Goal: Find specific page/section: Find specific page/section

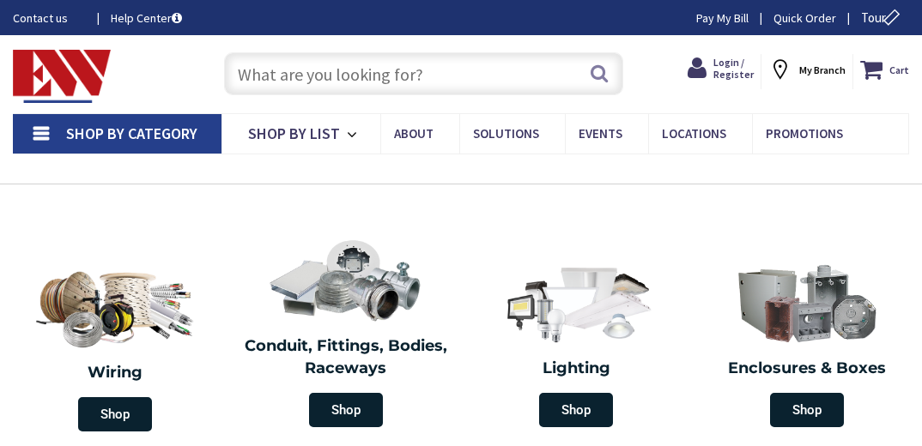
click at [718, 13] on link "Pay My Bill" at bounding box center [722, 17] width 52 height 17
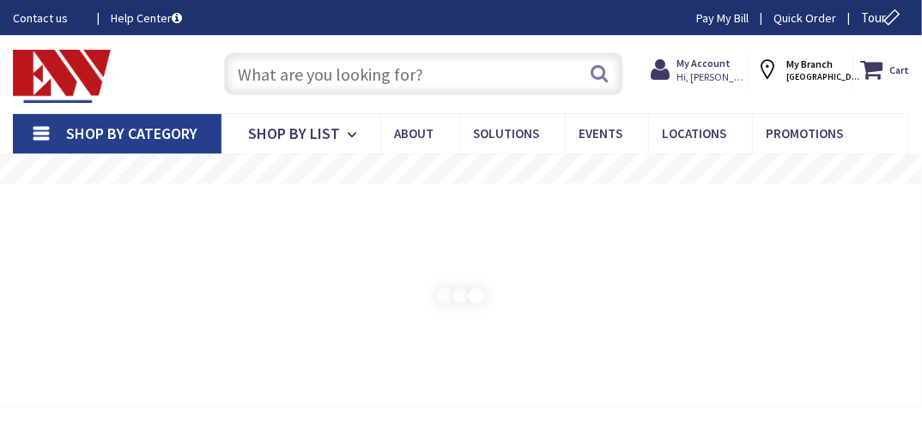
click at [355, 76] on input "text" at bounding box center [423, 73] width 399 height 43
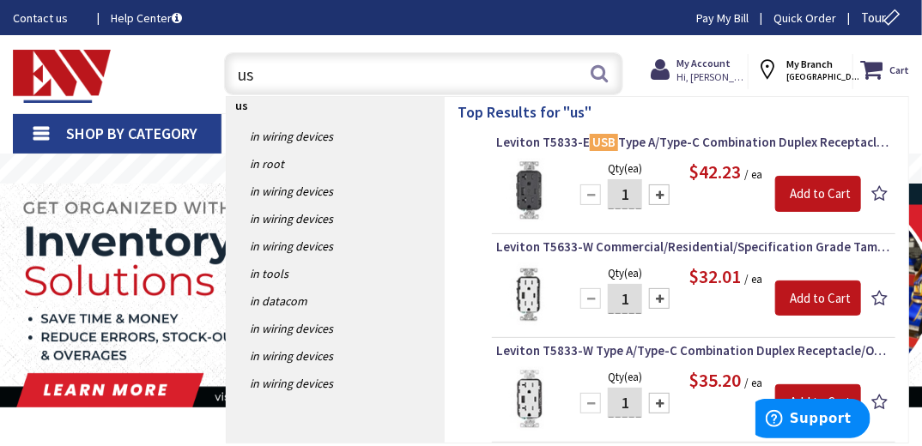
type input "u"
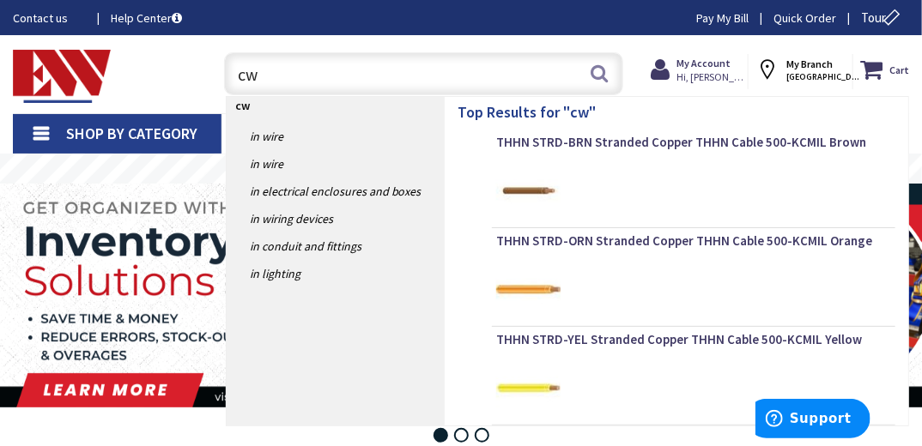
type input "c"
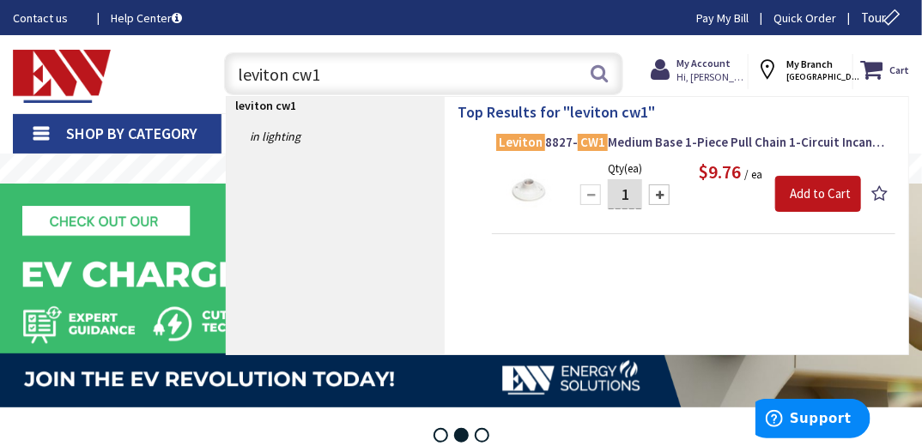
drag, startPoint x: 293, startPoint y: 68, endPoint x: 39, endPoint y: 139, distance: 264.0
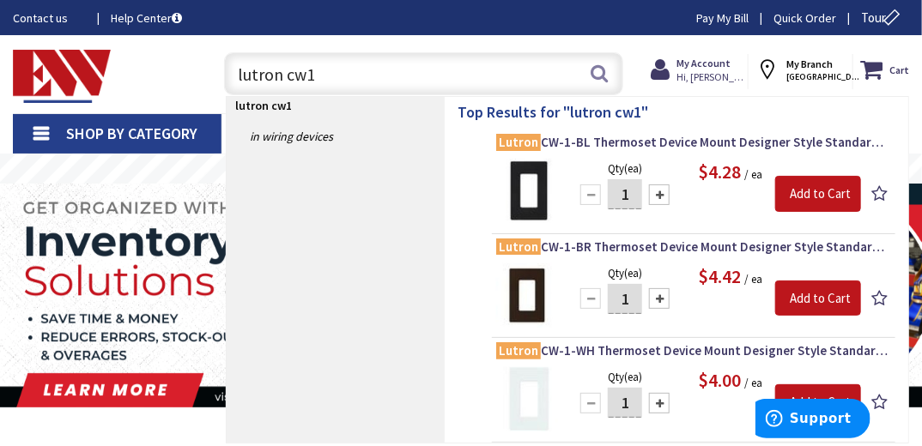
scroll to position [69, 0]
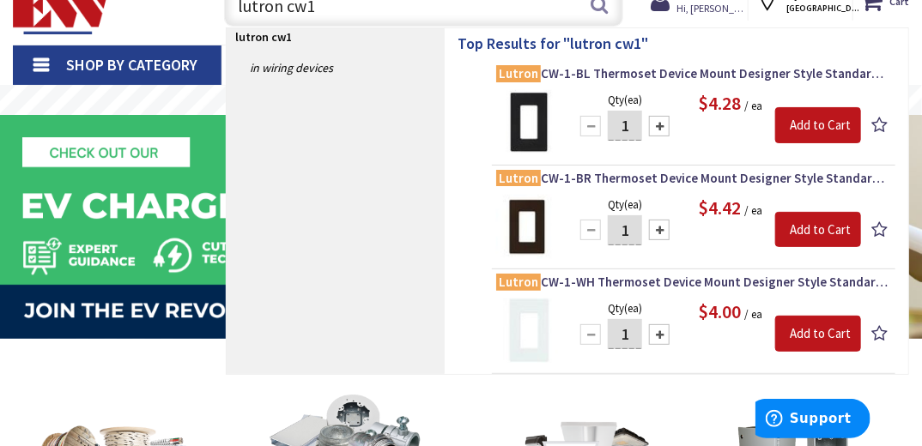
type input "lutron cw1"
